Goal: Navigation & Orientation: Find specific page/section

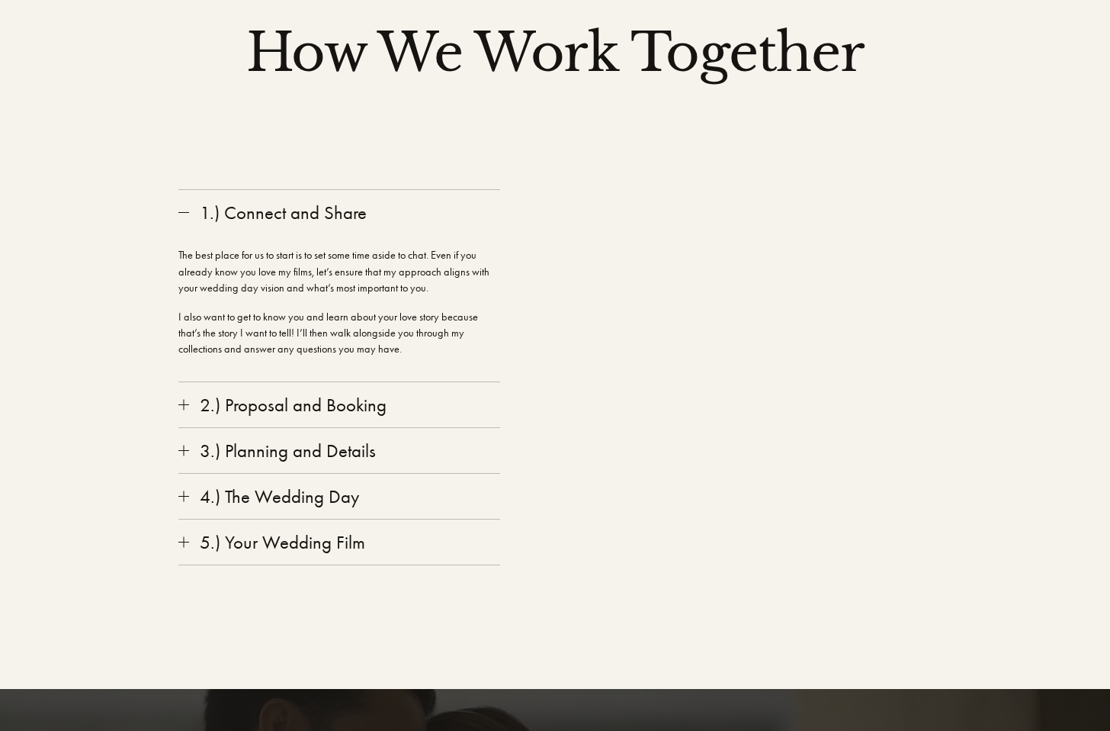
scroll to position [2399, 0]
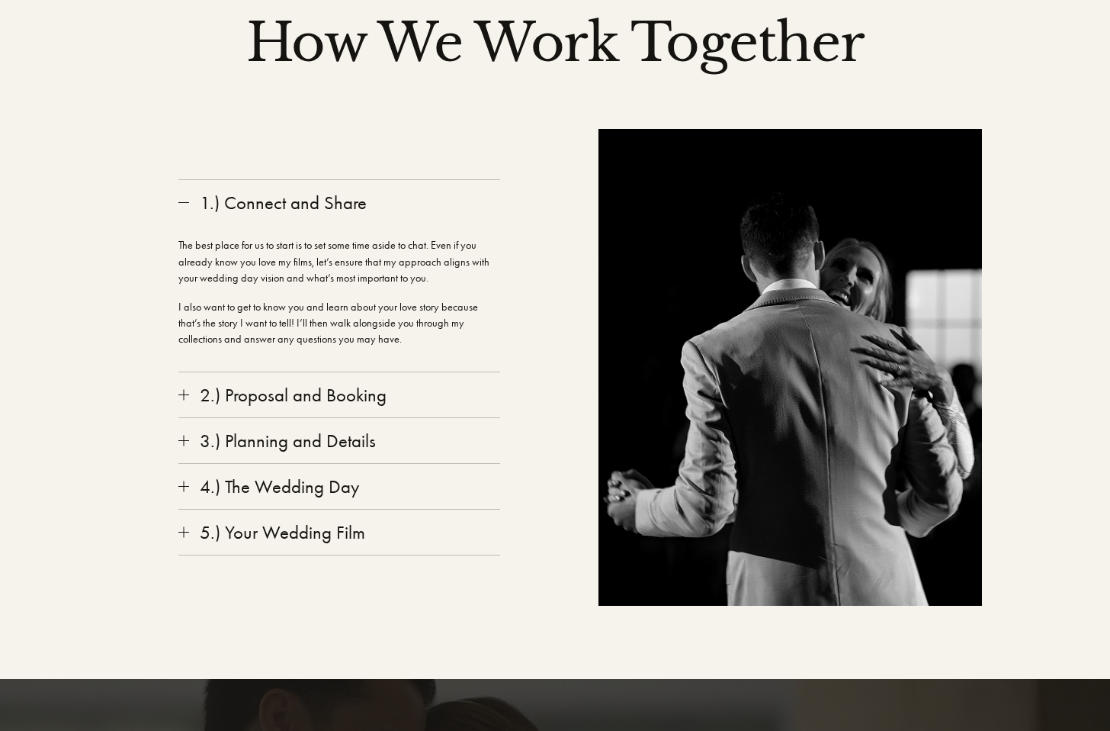
click at [184, 389] on div at bounding box center [183, 394] width 11 height 11
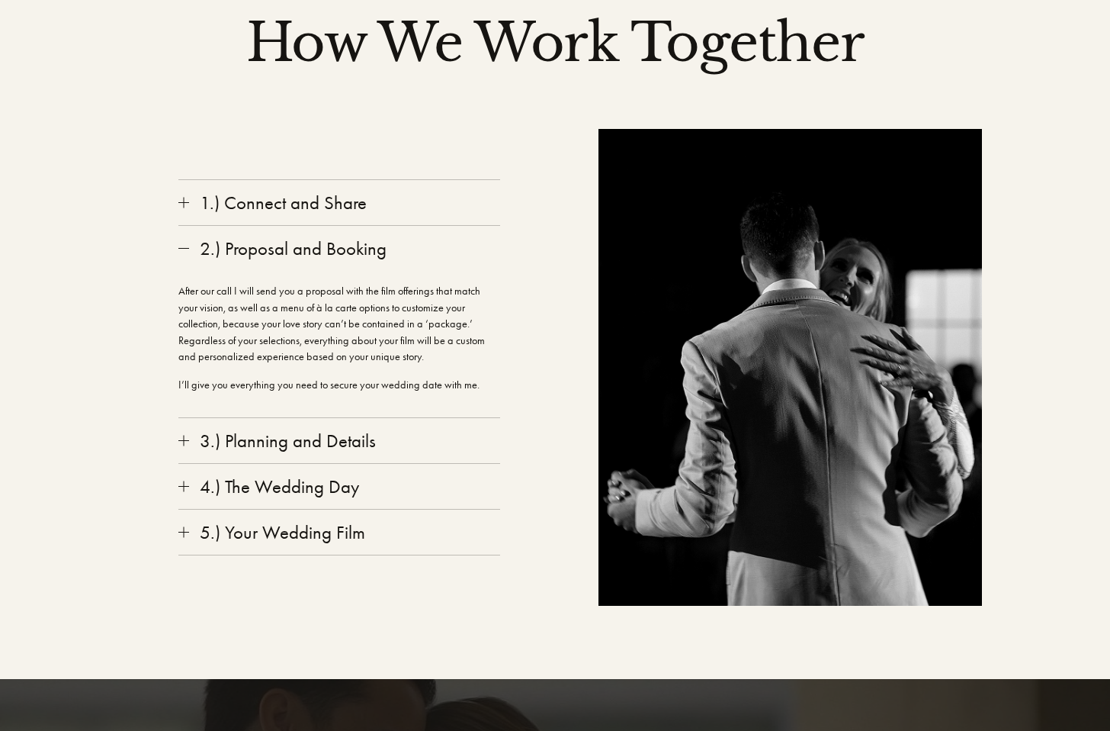
click at [185, 429] on button "3.) Planning and Details" at bounding box center [339, 440] width 322 height 45
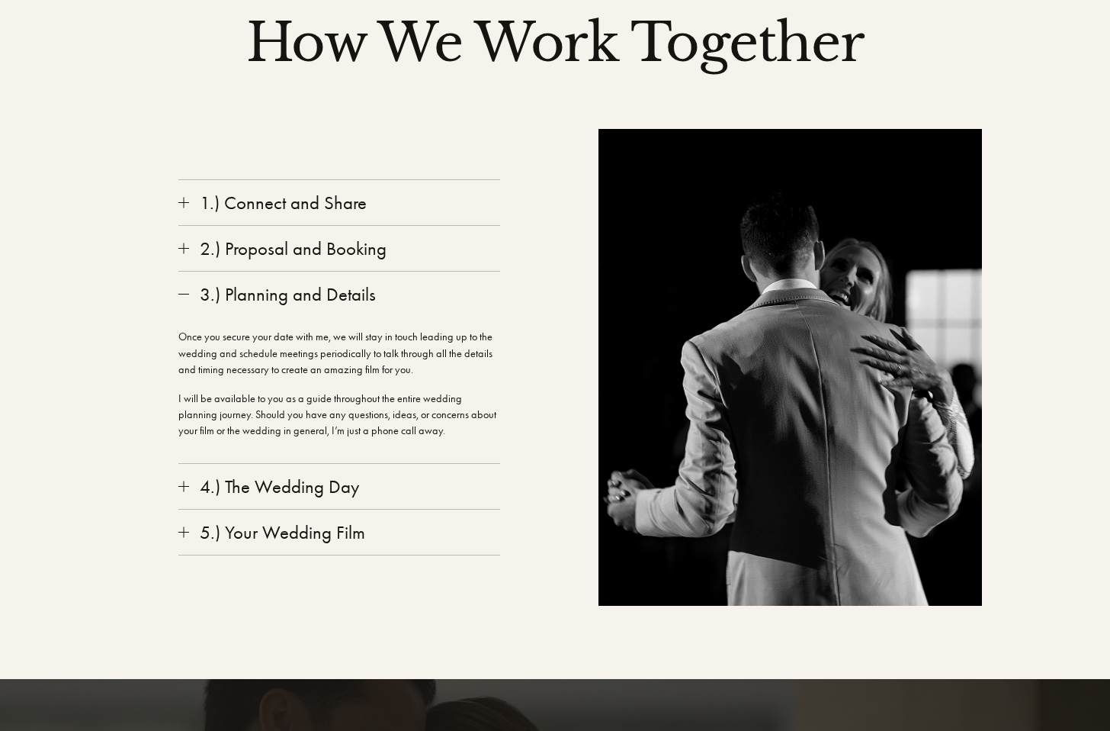
scroll to position [2419, 0]
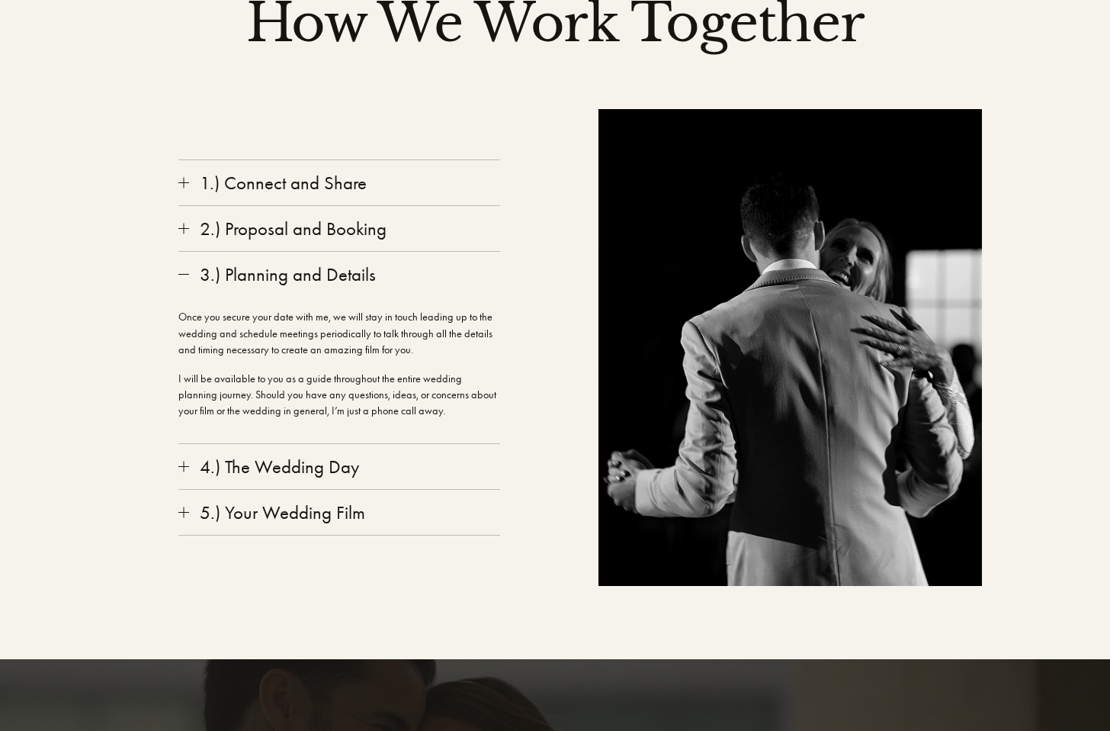
click at [183, 461] on div at bounding box center [183, 466] width 11 height 11
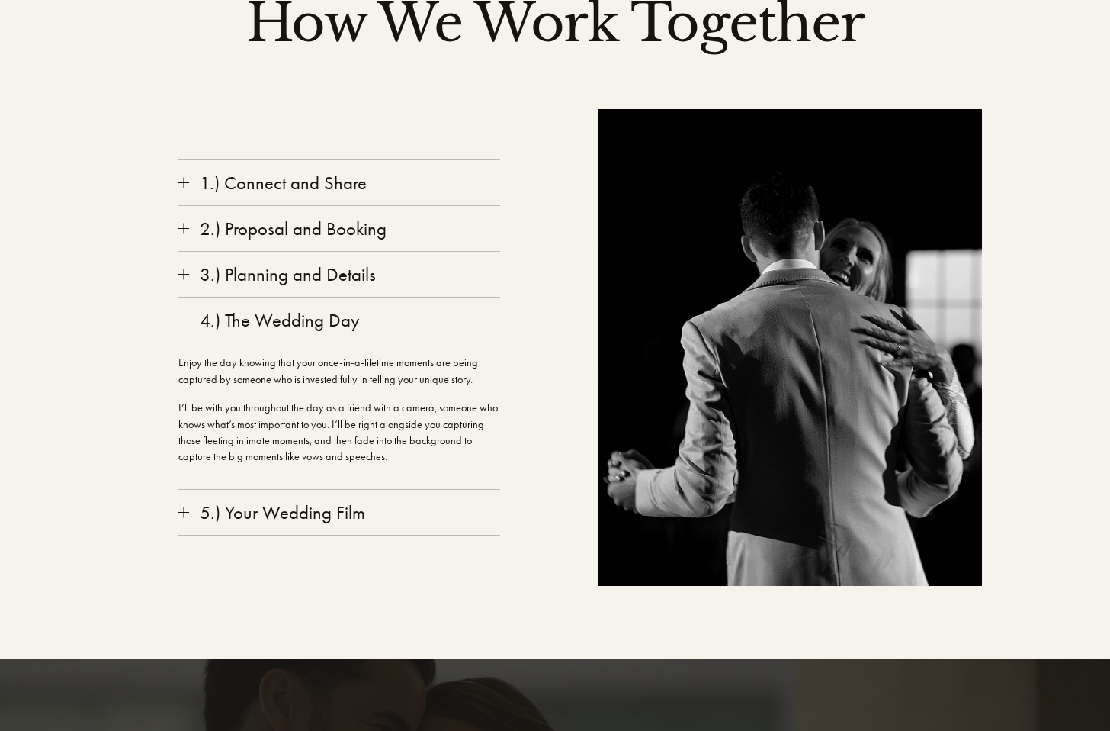
scroll to position [2438, 0]
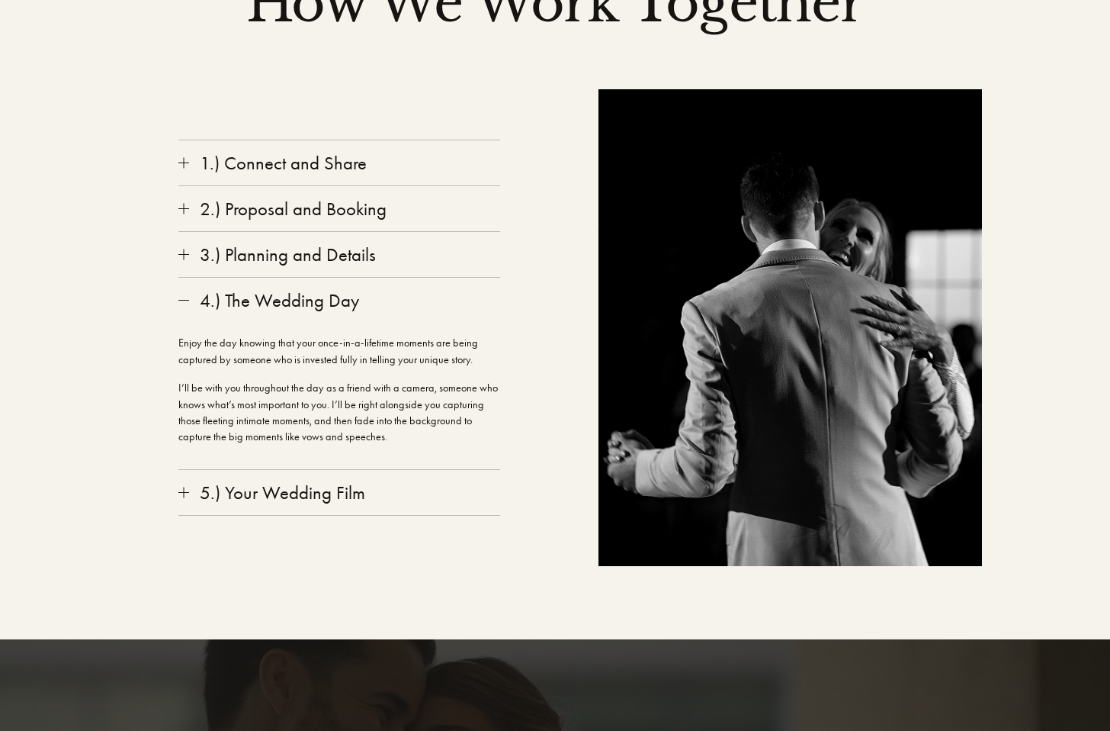
click at [182, 487] on div at bounding box center [183, 492] width 11 height 11
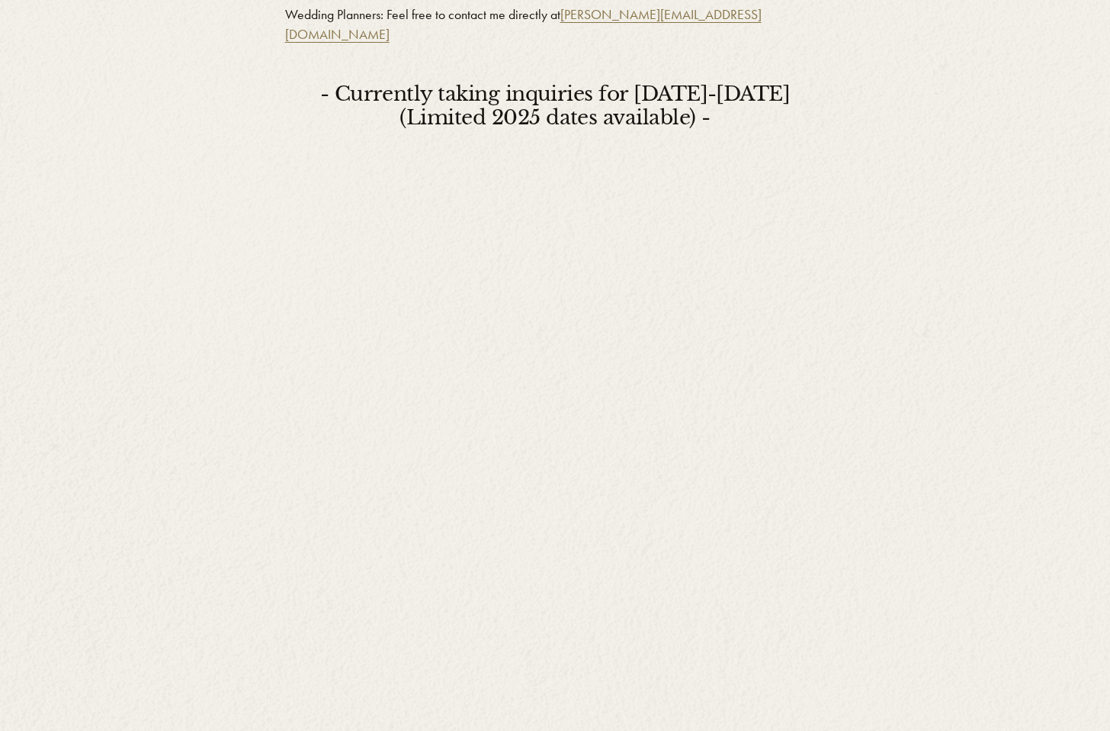
scroll to position [4052, 0]
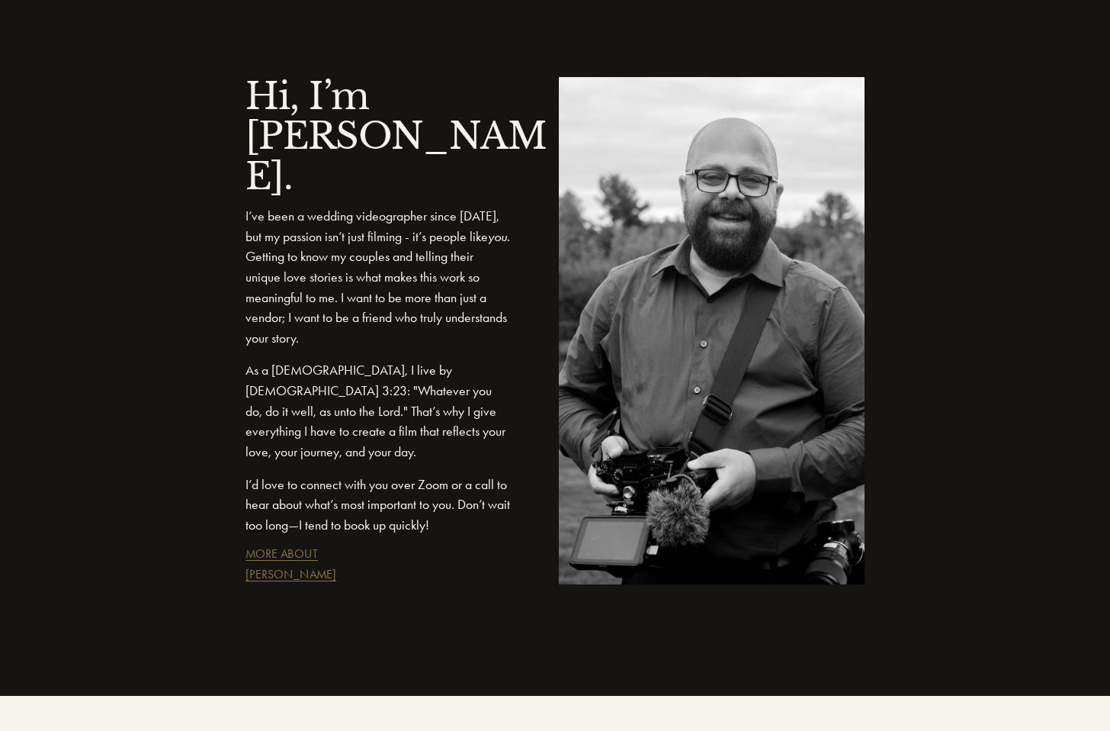
scroll to position [1643, 0]
